Goal: Task Accomplishment & Management: Manage account settings

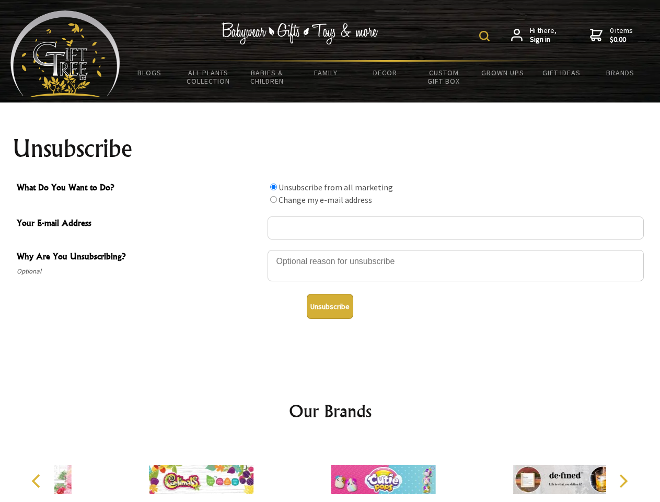
click at [486, 36] on img at bounding box center [484, 36] width 10 height 10
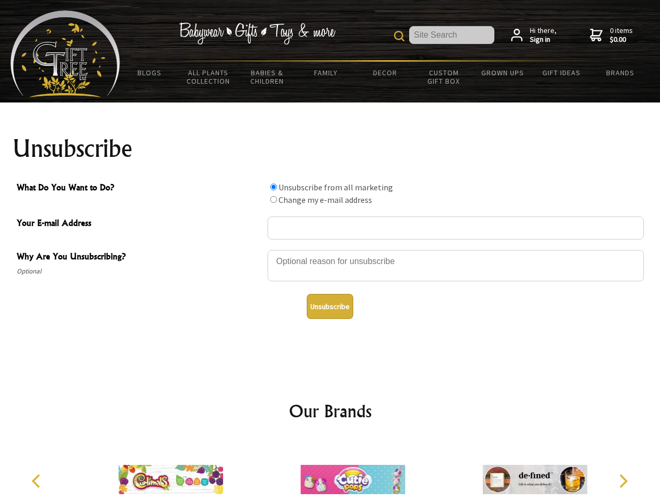
click at [330, 249] on div at bounding box center [456, 267] width 376 height 37
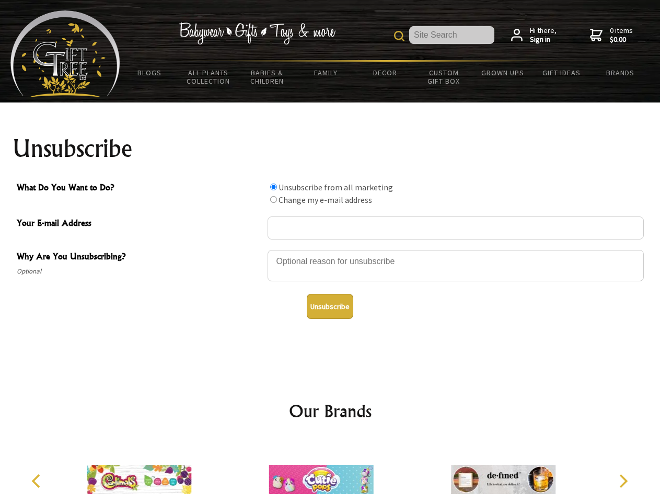
click at [273, 187] on input "What Do You Want to Do?" at bounding box center [273, 186] width 7 height 7
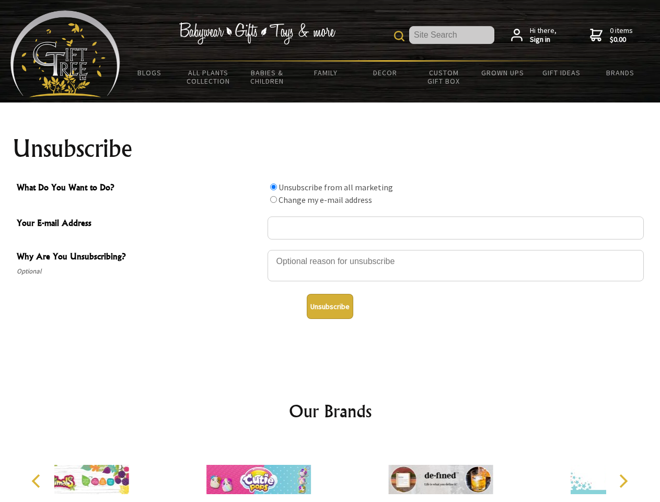
click at [273, 199] on input "What Do You Want to Do?" at bounding box center [273, 199] width 7 height 7
radio input "true"
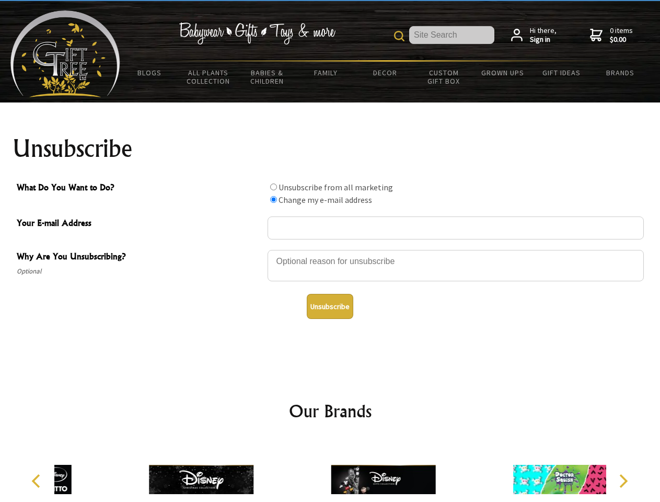
click at [330, 306] on button "Unsubscribe" at bounding box center [330, 306] width 47 height 25
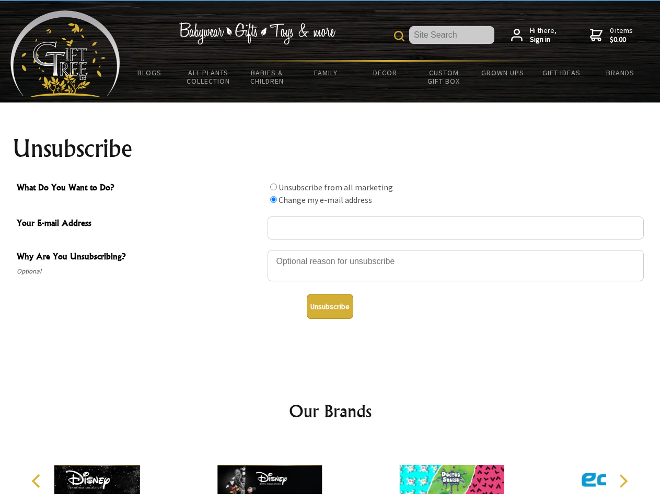
click at [330, 471] on div at bounding box center [270, 481] width 182 height 82
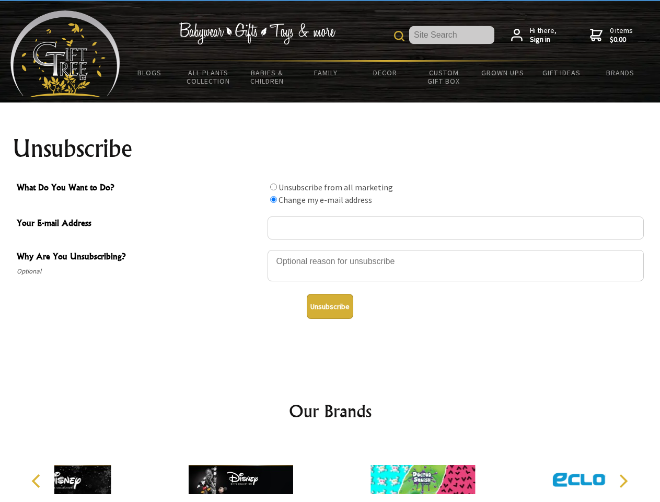
click at [38, 481] on icon "Previous" at bounding box center [37, 481] width 14 height 14
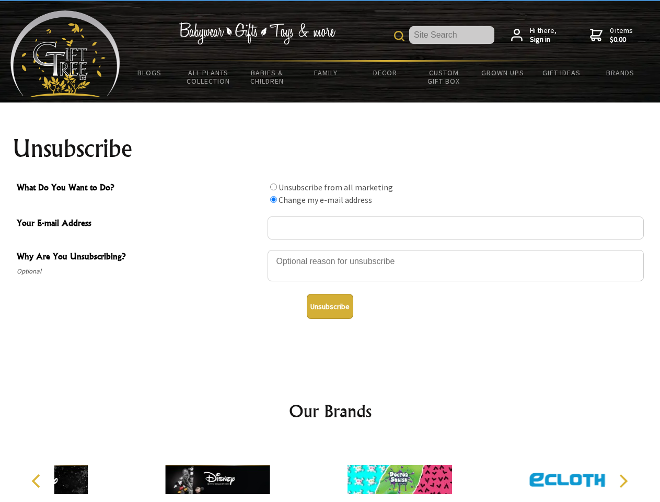
click at [623, 481] on icon "Next" at bounding box center [623, 481] width 14 height 14
